Goal: Task Accomplishment & Management: Manage account settings

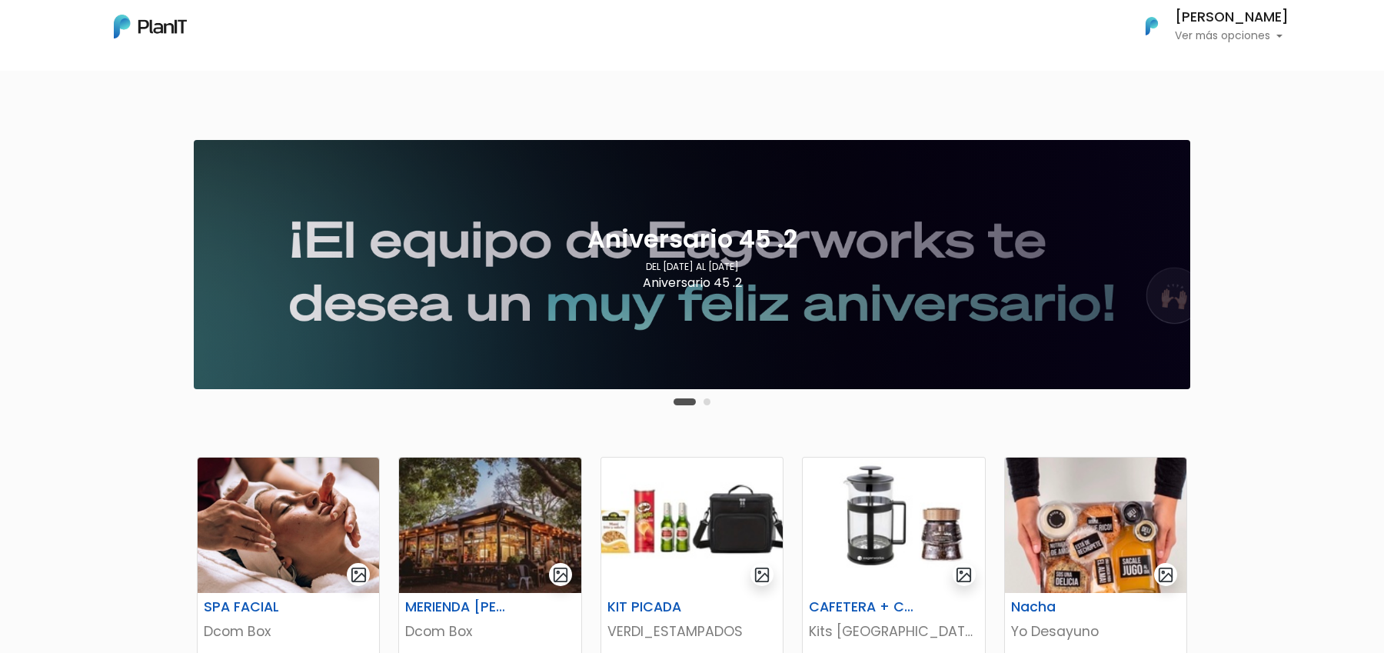
click at [1193, 37] on p "Ver más opciones" at bounding box center [1232, 36] width 114 height 11
click at [1193, 155] on link "Cerrar Sesión" at bounding box center [1220, 144] width 137 height 31
click at [706, 401] on button "Carousel Page 2" at bounding box center [706, 401] width 7 height 7
click at [1236, 41] on p "Ver más opciones" at bounding box center [1232, 36] width 114 height 11
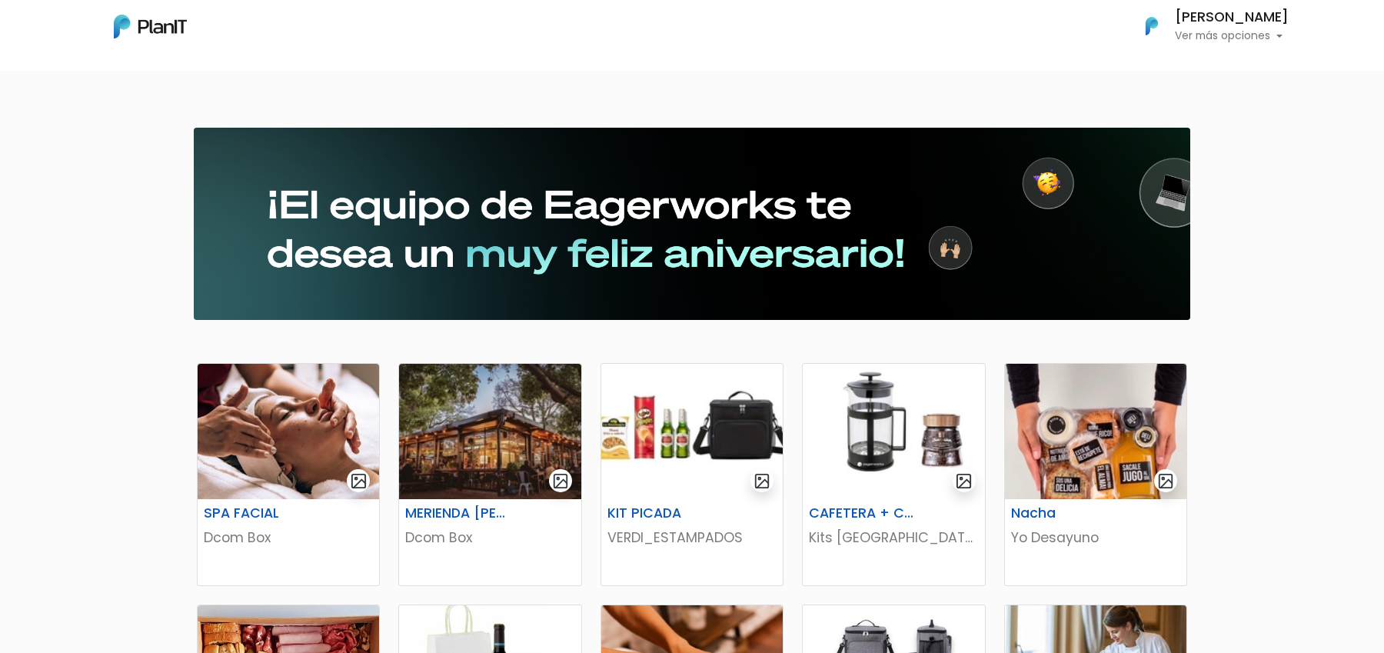
click at [1251, 45] on button "[PERSON_NAME] Ver más opciones" at bounding box center [1206, 26] width 163 height 40
click at [1205, 149] on link "Cerrar Sesión" at bounding box center [1220, 144] width 137 height 31
